Goal: Task Accomplishment & Management: Complete application form

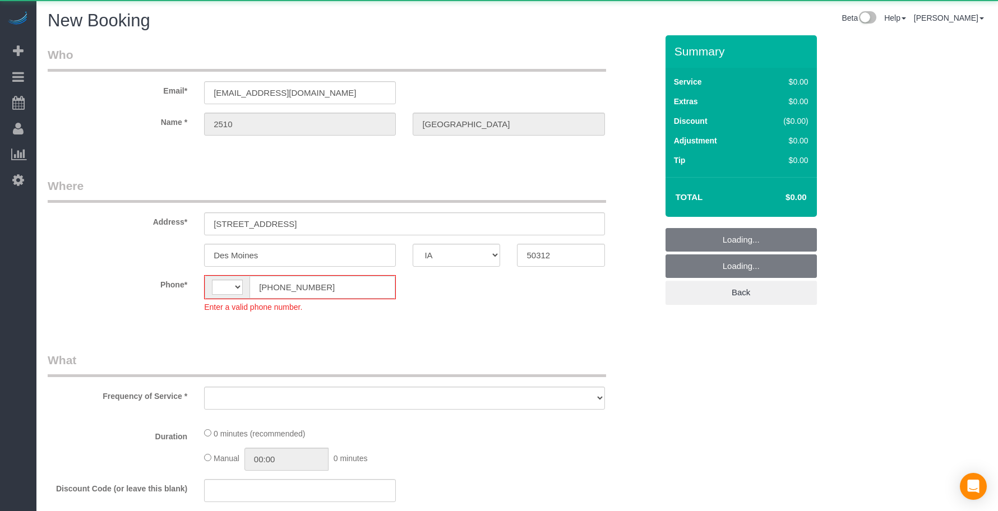
select select "IA"
select select "string:[GEOGRAPHIC_DATA]"
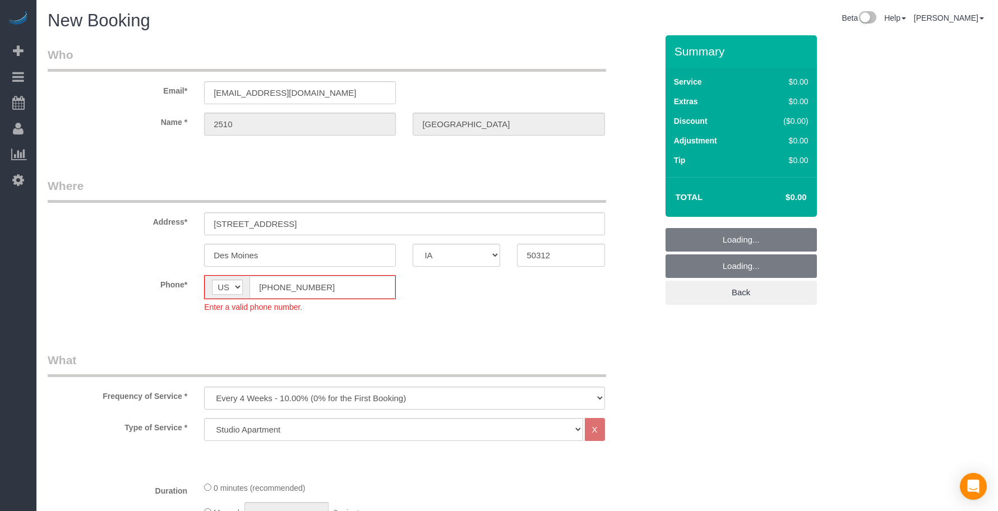
select select "object:3894"
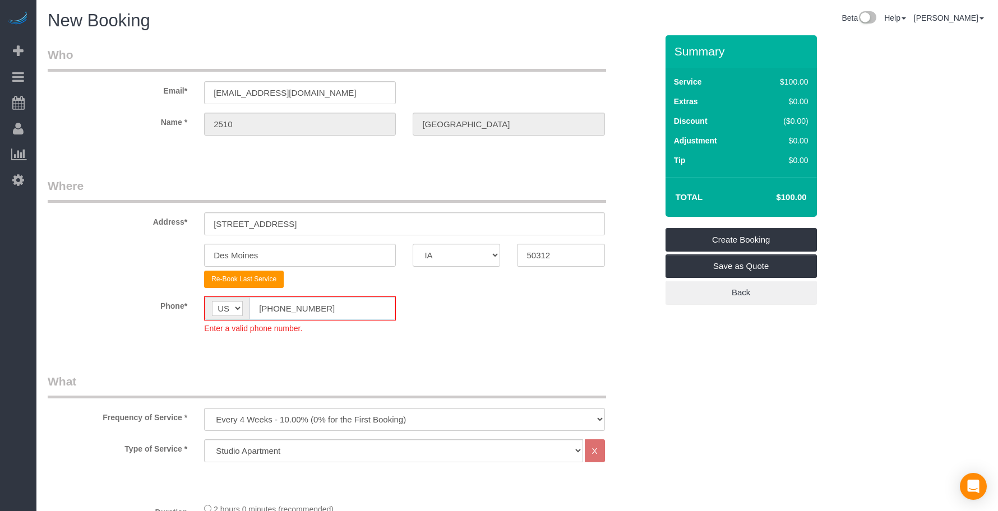
click at [175, 294] on fieldset "Where Address* [STREET_ADDRESS] [GEOGRAPHIC_DATA] AK AL AR AZ CA CO CT DC DE [G…" at bounding box center [352, 264] width 609 height 173
paste input "15) 305-3231"
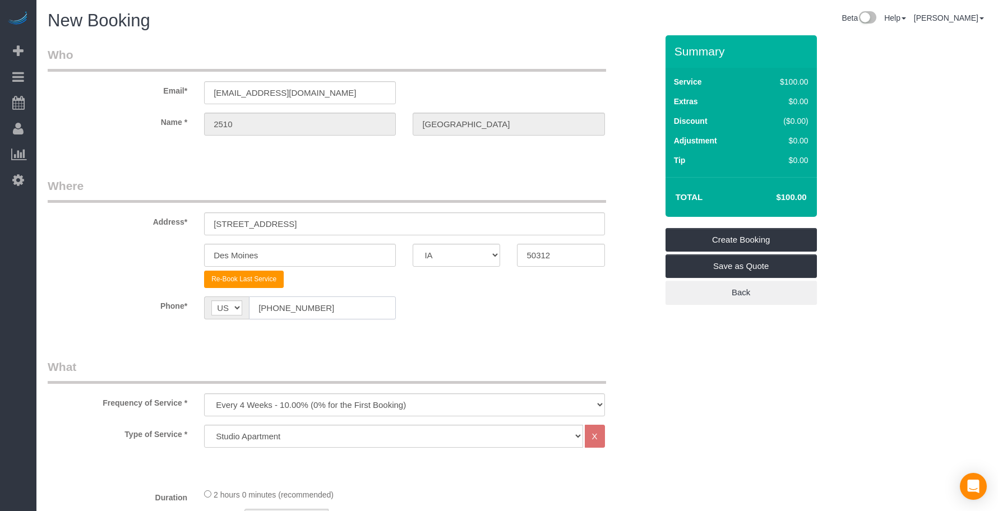
type input "[PHONE_NUMBER]"
click at [287, 408] on select "Every 6 Weeks (0% for the First Booking) One Time Every 8 Weeks (0% for the Fir…" at bounding box center [404, 405] width 400 height 23
select select "object:3896"
click at [204, 394] on select "Every 6 Weeks (0% for the First Booking) One Time Every 8 Weeks (0% for the Fir…" at bounding box center [404, 405] width 400 height 23
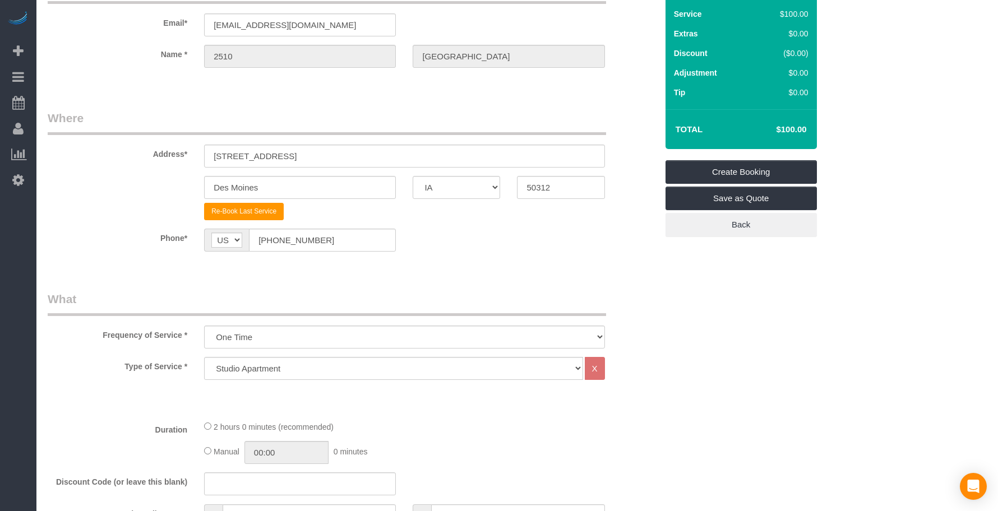
scroll to position [94, 0]
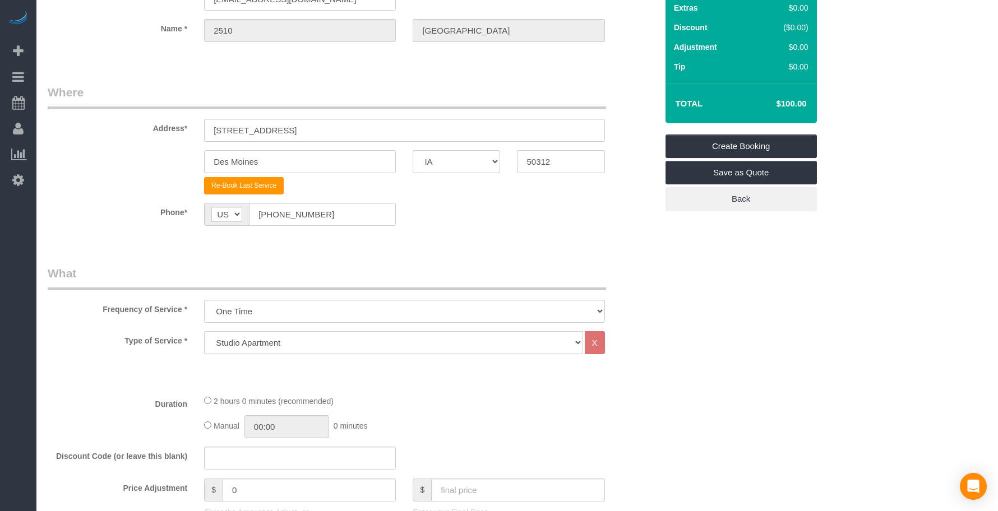
click at [269, 339] on select "Studio Apartment 1 Bedroom Home 2 Bedroom Home 3 Bedroom Home 4 Bedroom Home 5 …" at bounding box center [393, 342] width 378 height 23
select select "18"
click at [204, 331] on select "Studio Apartment 1 Bedroom Home 2 Bedroom Home 3 Bedroom Home 4 Bedroom Home 5 …" at bounding box center [393, 342] width 378 height 23
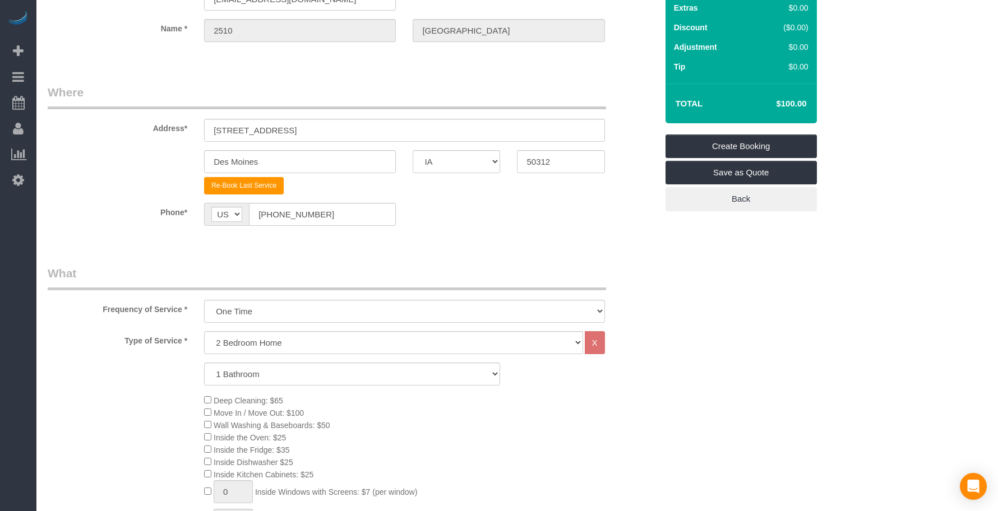
click at [333, 289] on legend "What" at bounding box center [327, 277] width 558 height 25
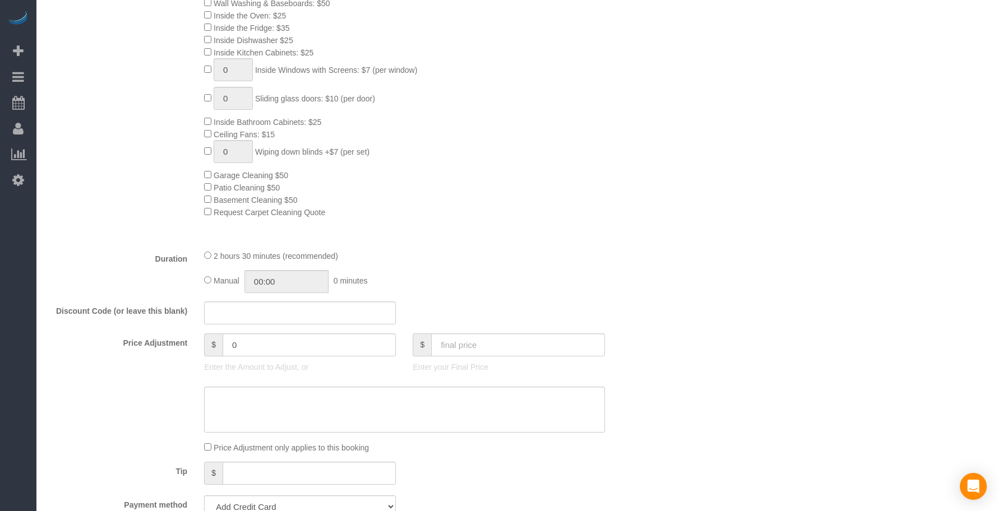
scroll to position [654, 0]
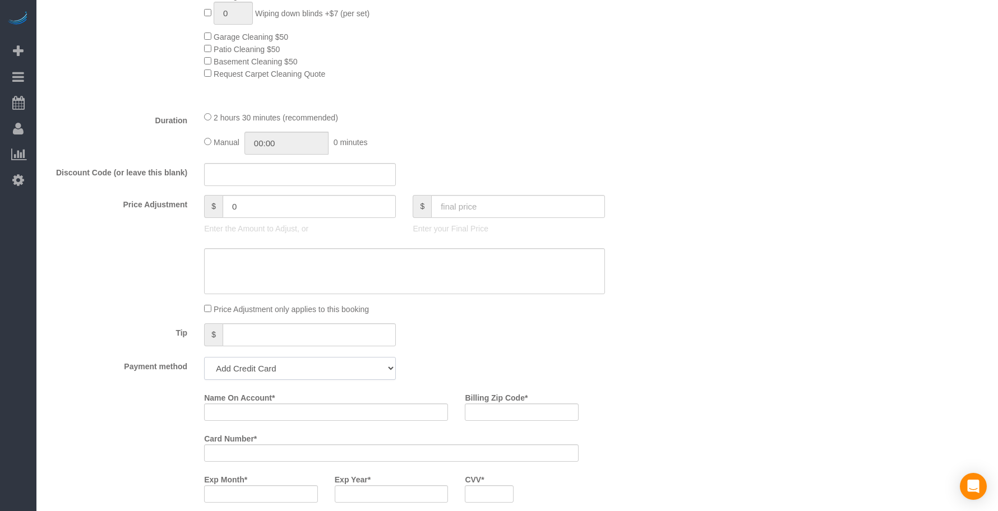
click at [248, 364] on select "Add Credit Card Cash Check Paypal" at bounding box center [300, 368] width 192 height 23
select select "string:check"
click at [204, 357] on select "Add Credit Card Cash Check Paypal" at bounding box center [300, 368] width 192 height 23
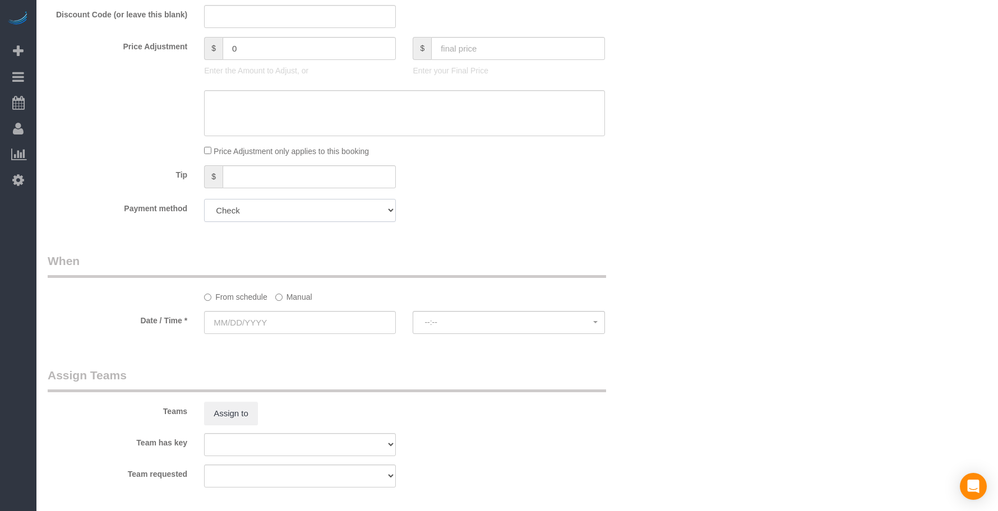
scroll to position [841, 0]
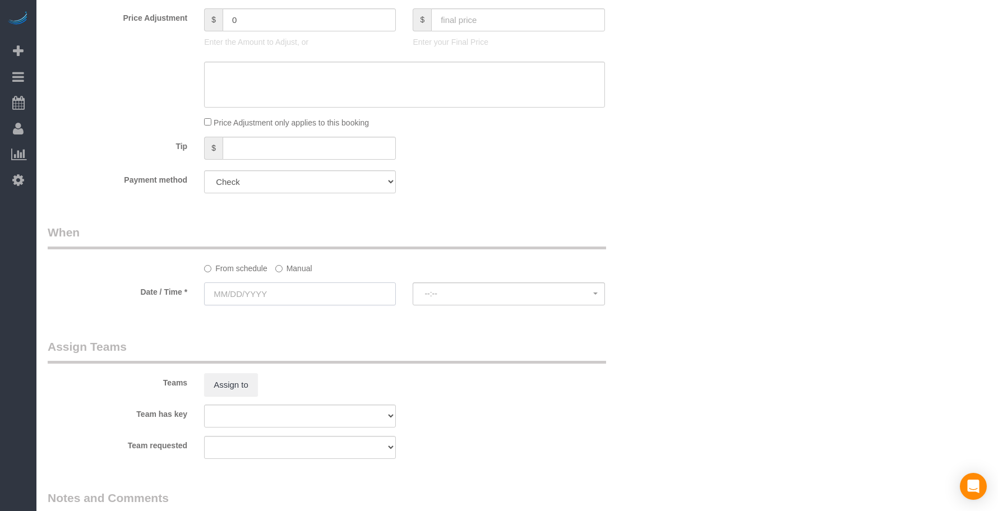
click at [253, 288] on input "text" at bounding box center [300, 294] width 192 height 23
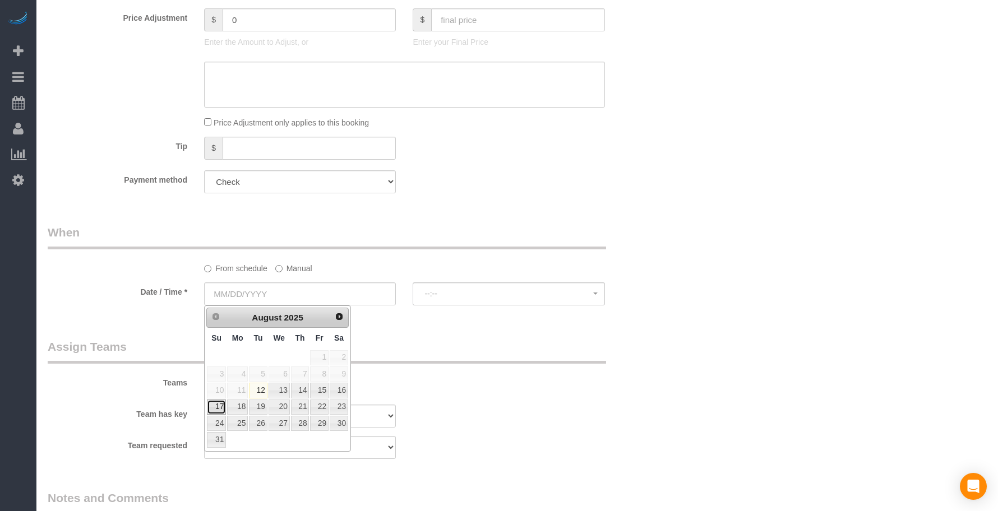
click at [217, 407] on link "17" at bounding box center [216, 407] width 19 height 15
type input "[DATE]"
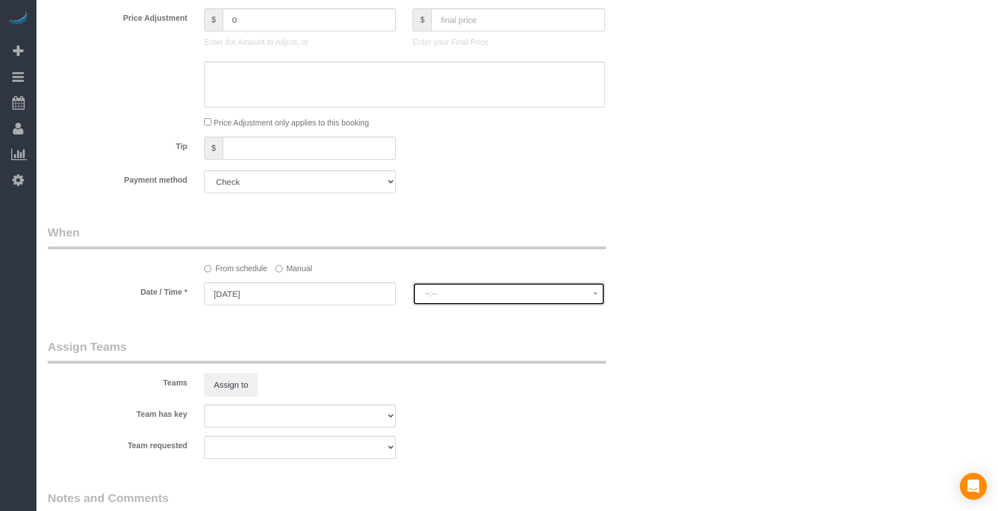
click at [512, 295] on span "--:--" at bounding box center [508, 293] width 168 height 9
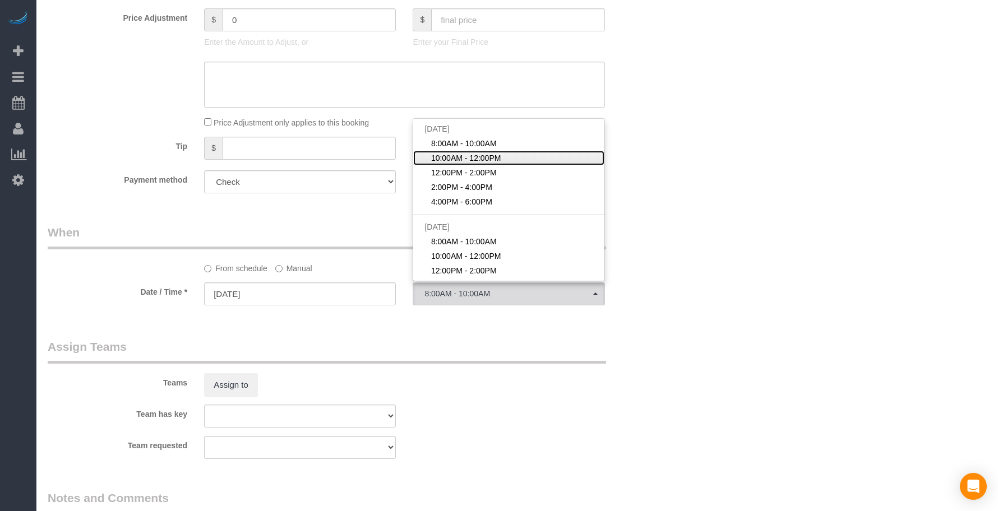
click at [493, 161] on span "10:00AM - 12:00PM" at bounding box center [466, 157] width 70 height 11
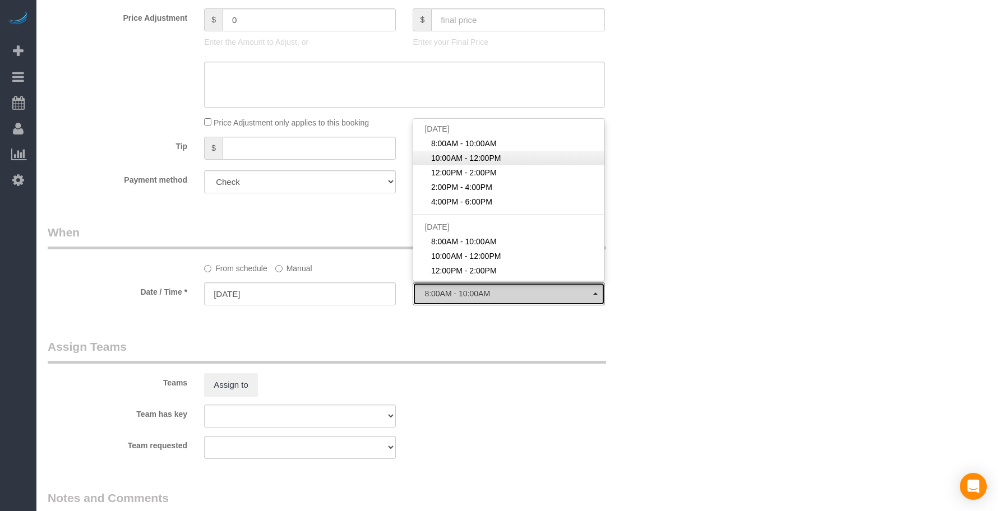
select select "spot2"
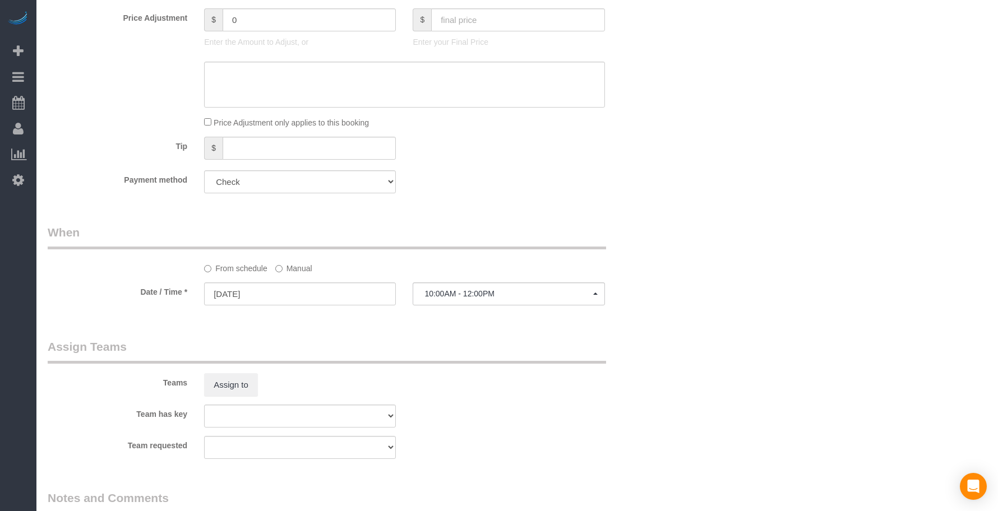
click at [542, 241] on legend "When" at bounding box center [327, 236] width 558 height 25
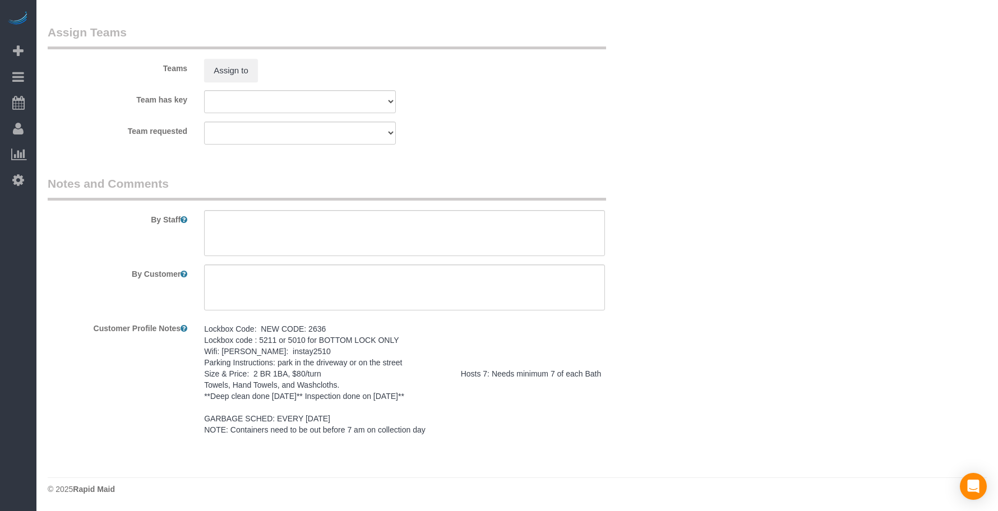
scroll to position [1167, 0]
drag, startPoint x: 373, startPoint y: 405, endPoint x: 192, endPoint y: 315, distance: 202.8
click at [192, 319] on div "Customer Profile Notes Lockbox Code: NEW CODE: 2636 Lockbox code : 5211 or 5010…" at bounding box center [352, 380] width 626 height 122
copy div "Lockbox Code: NEW CODE: 2636 Lockbox code : 5211 or 5010 for BOTTOM LOCK ONLY W…"
click at [264, 220] on textarea at bounding box center [404, 233] width 400 height 46
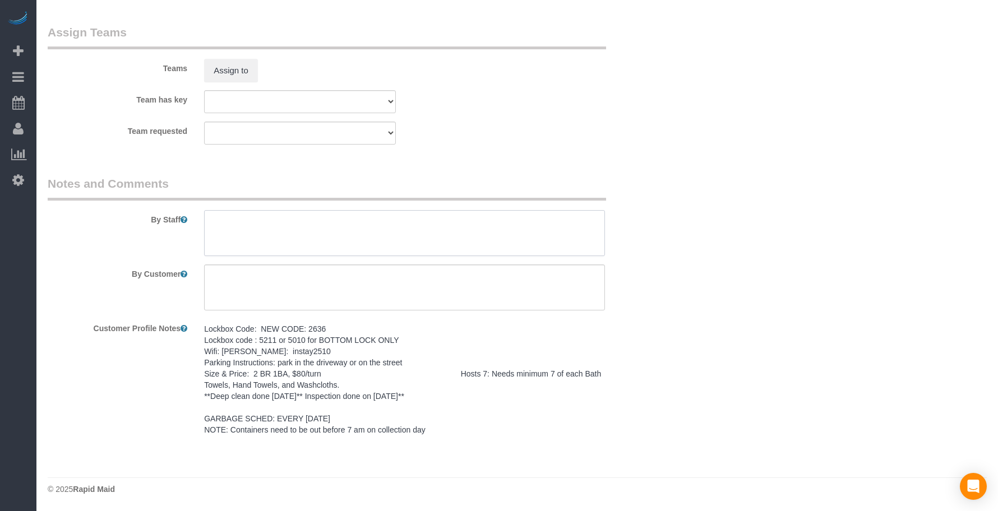
paste textarea "Lockbox Code: NEW CODE: 2636 Lockbox code : 5211 or 5010 for BOTTOM LOCK ONLY W…"
type textarea "Lockbox Code: NEW CODE: 2636 Lockbox code : 5211 or 5010 for BOTTOM LOCK ONLY W…"
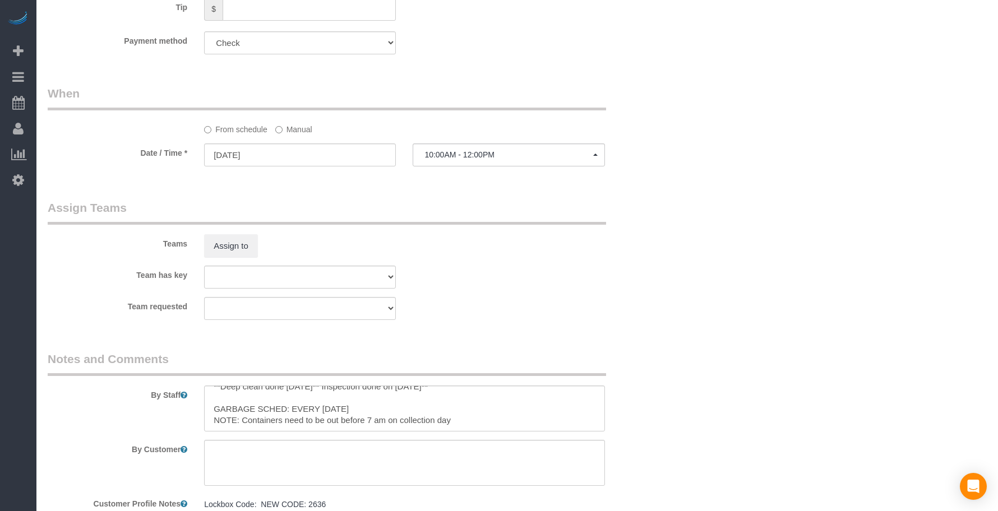
scroll to position [100, 0]
click at [226, 455] on textarea at bounding box center [404, 463] width 400 height 46
paste textarea "SAME DAY TURNOVER"
type textarea "SAME DAY TURNOVER"
click at [447, 236] on div "Teams Assign to" at bounding box center [352, 229] width 626 height 58
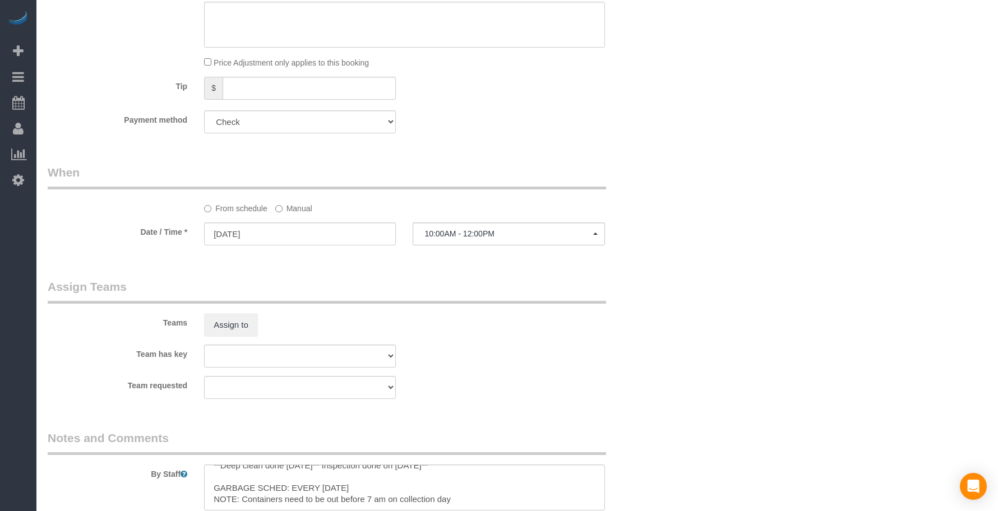
scroll to position [700, 0]
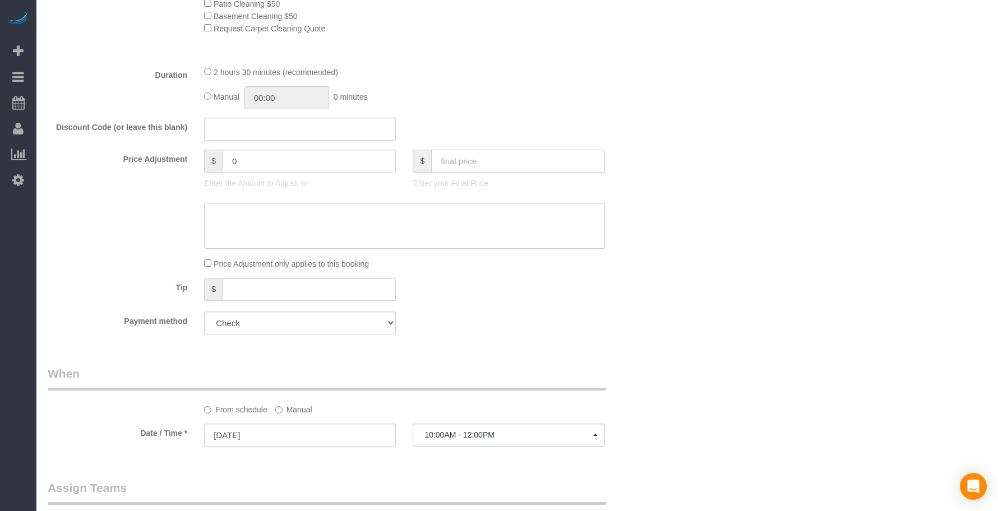
click at [475, 159] on input "text" at bounding box center [517, 161] width 173 height 23
type input "80"
click at [508, 136] on div "Discount Code (or leave this blank)" at bounding box center [352, 130] width 626 height 24
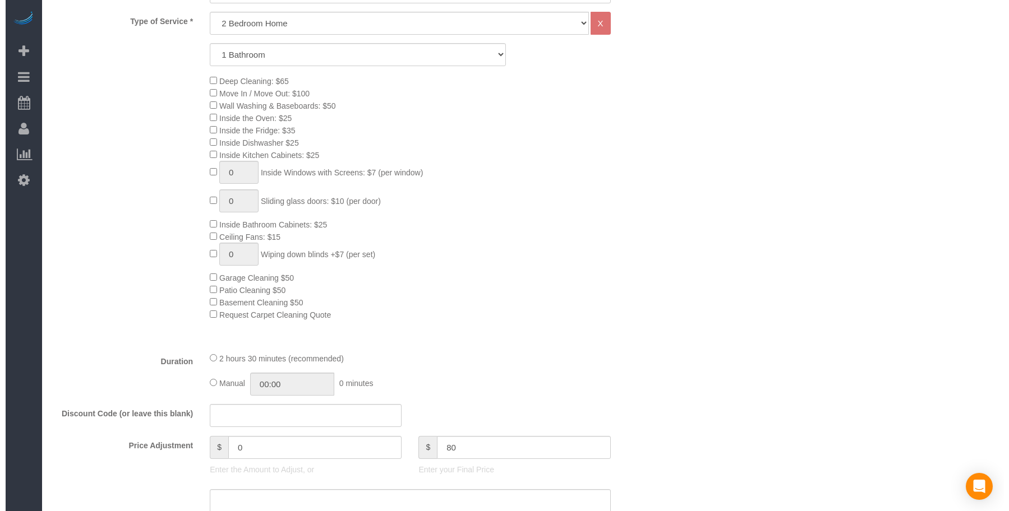
scroll to position [0, 0]
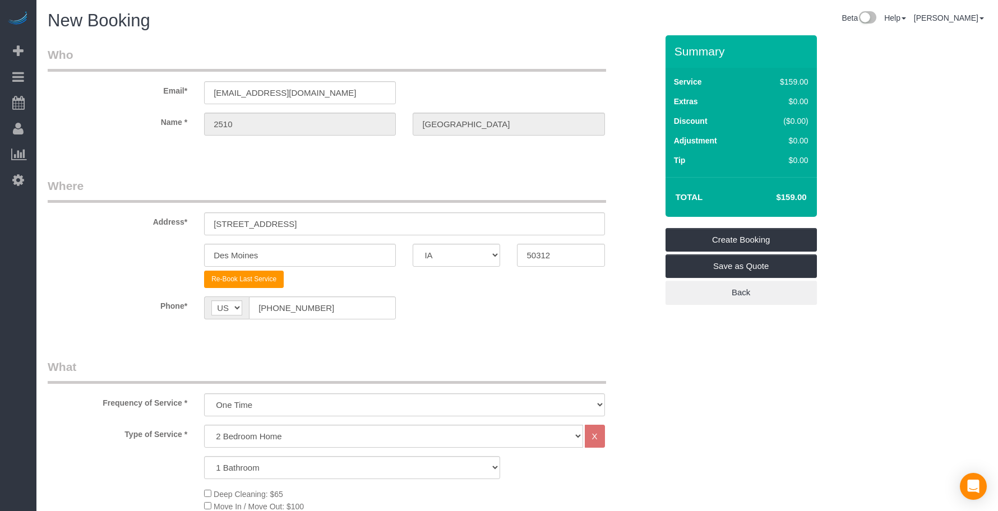
type input "-79"
click at [739, 242] on link "Create Booking" at bounding box center [740, 240] width 151 height 24
